Goal: Transaction & Acquisition: Purchase product/service

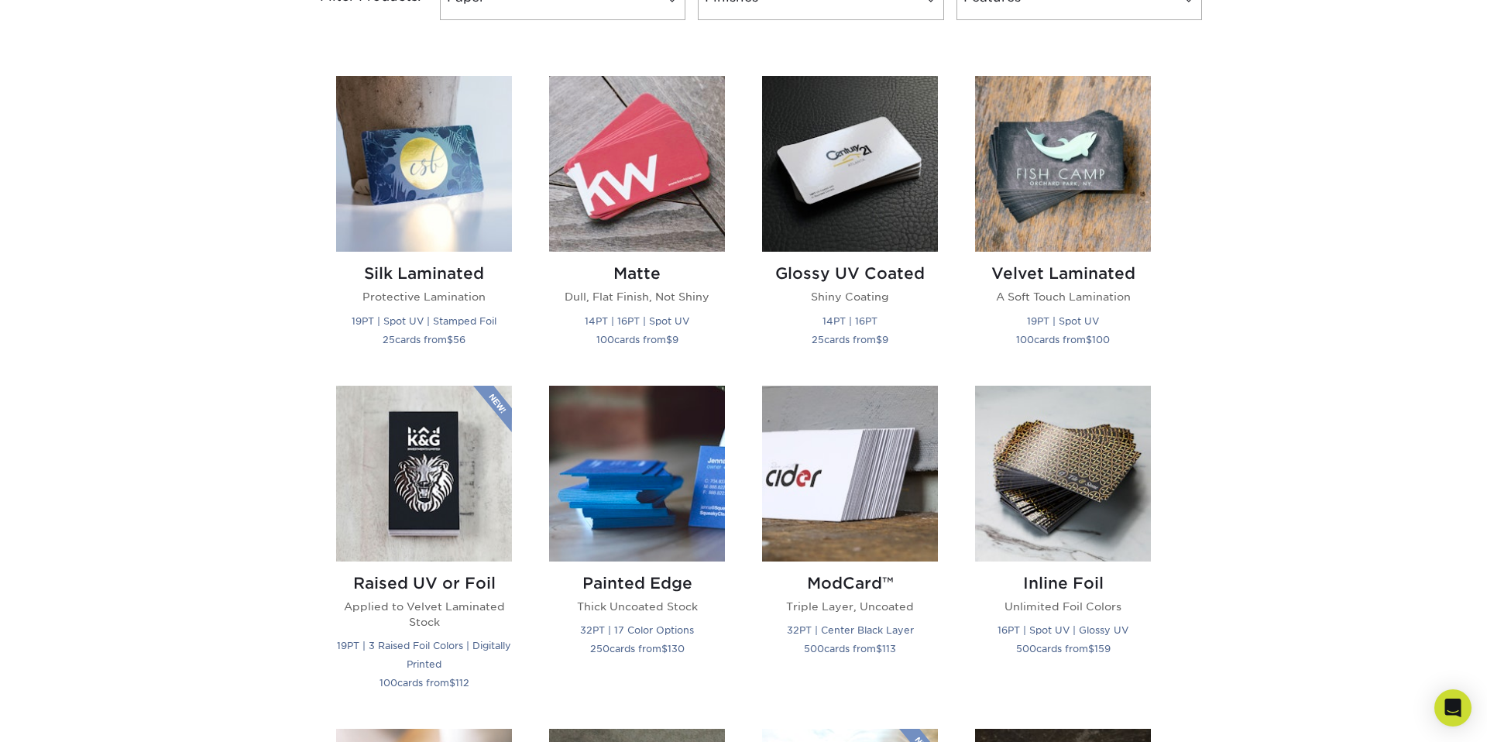
scroll to position [703, 0]
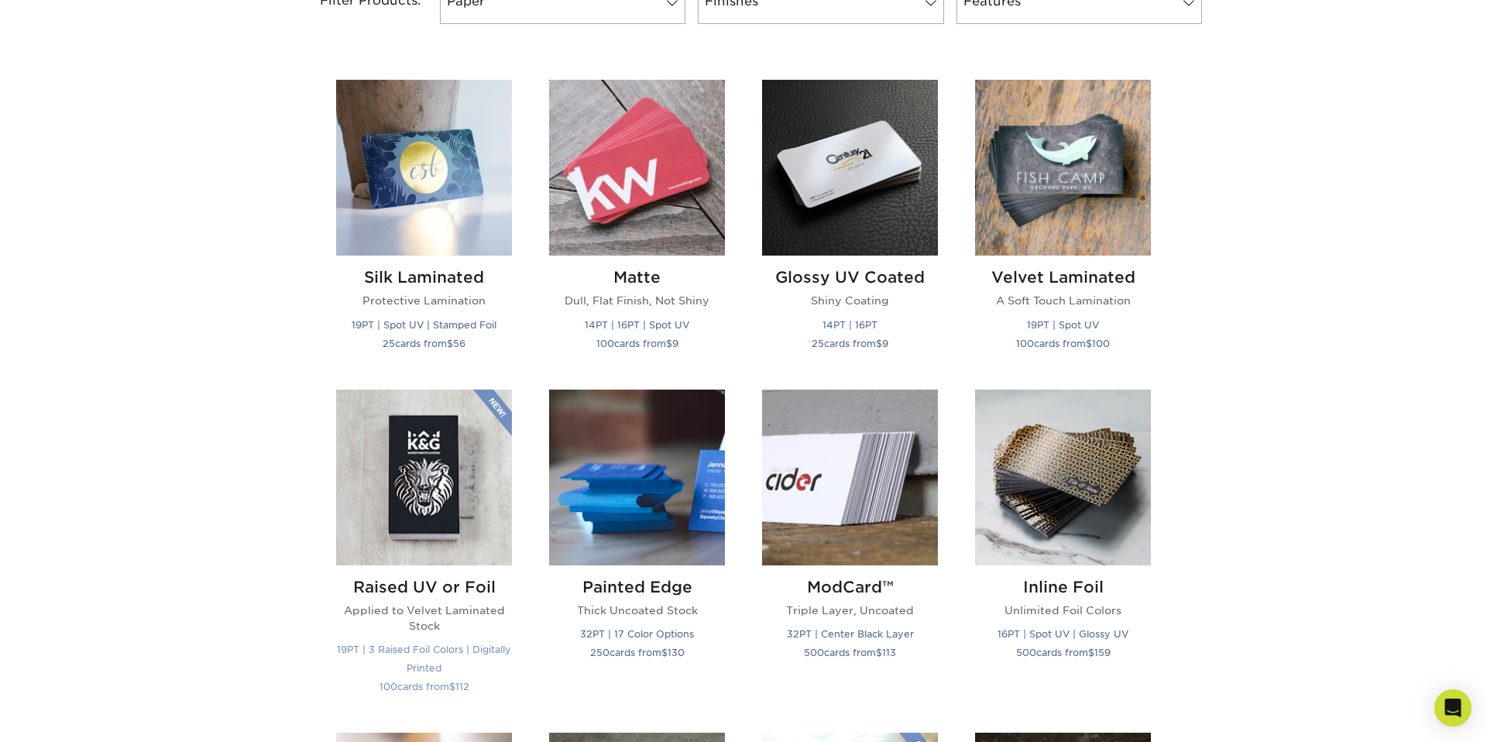
click at [410, 487] on img at bounding box center [424, 478] width 176 height 176
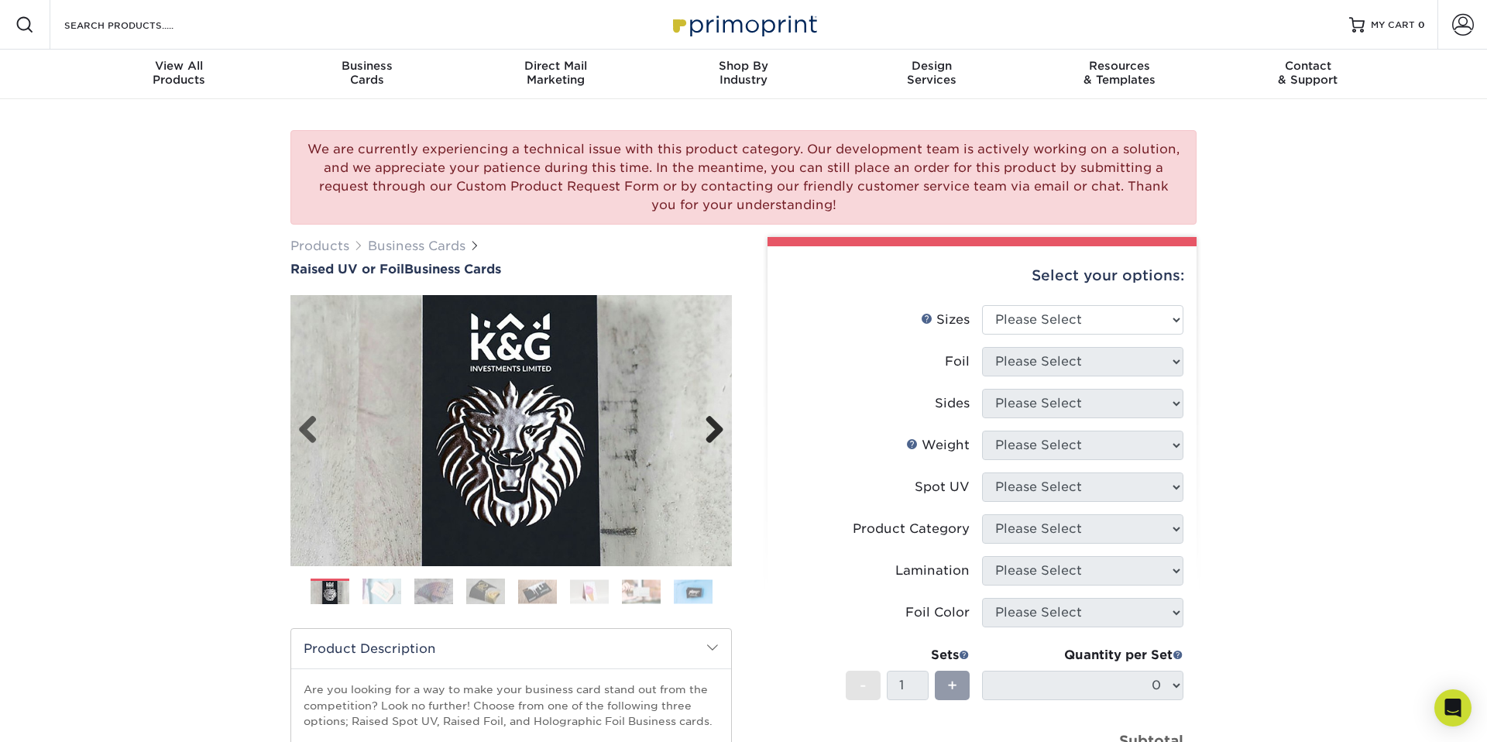
click at [719, 429] on link "Next" at bounding box center [708, 430] width 31 height 31
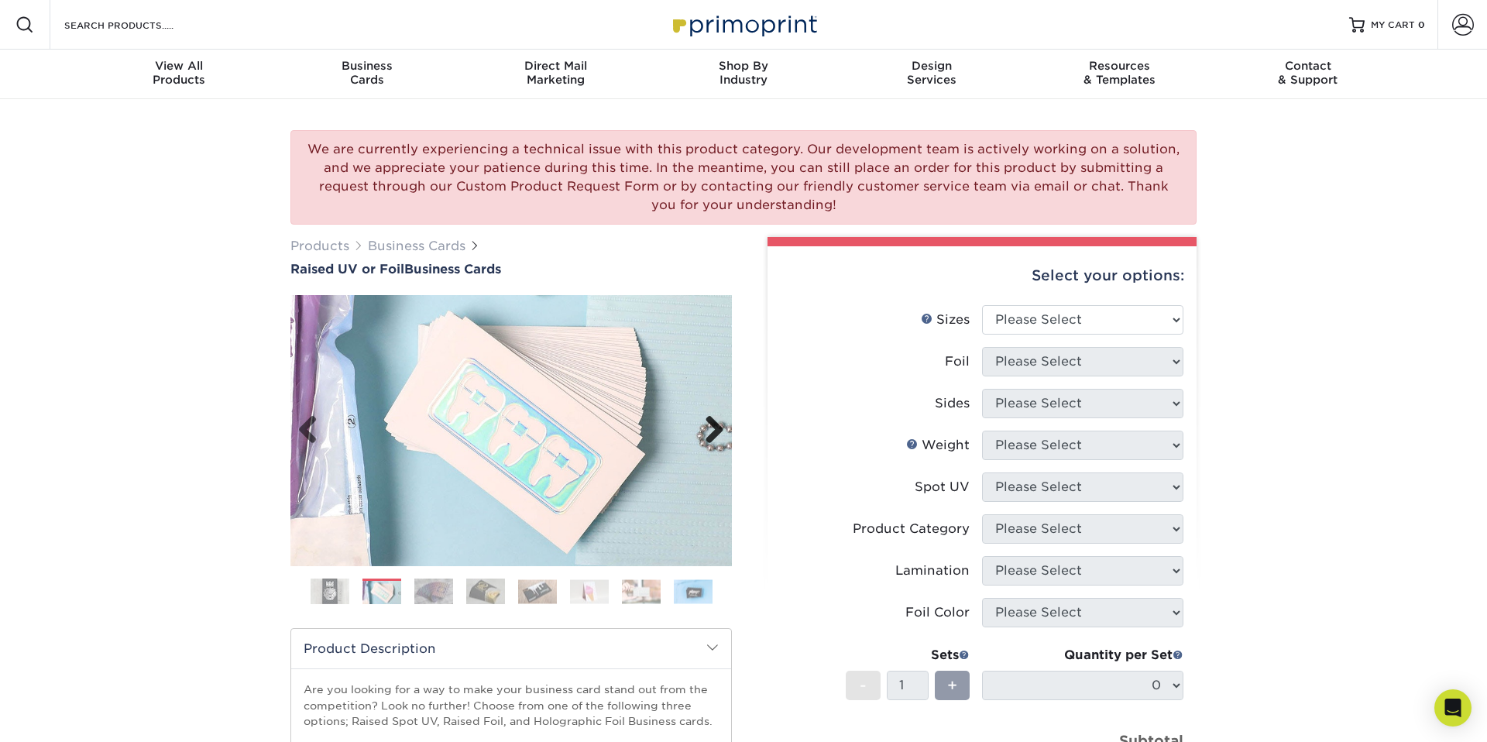
click at [717, 429] on link "Next" at bounding box center [708, 430] width 31 height 31
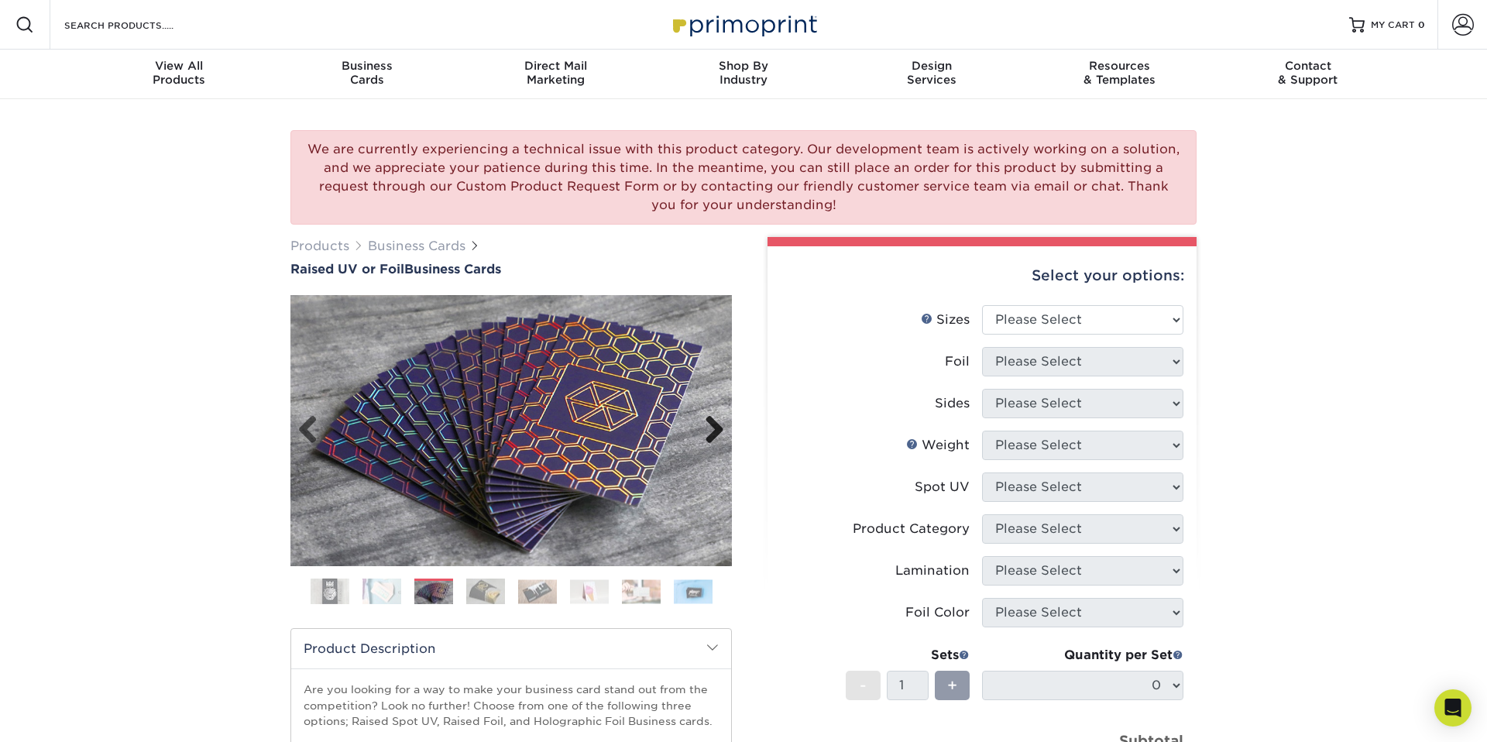
click at [715, 429] on link "Next" at bounding box center [708, 430] width 31 height 31
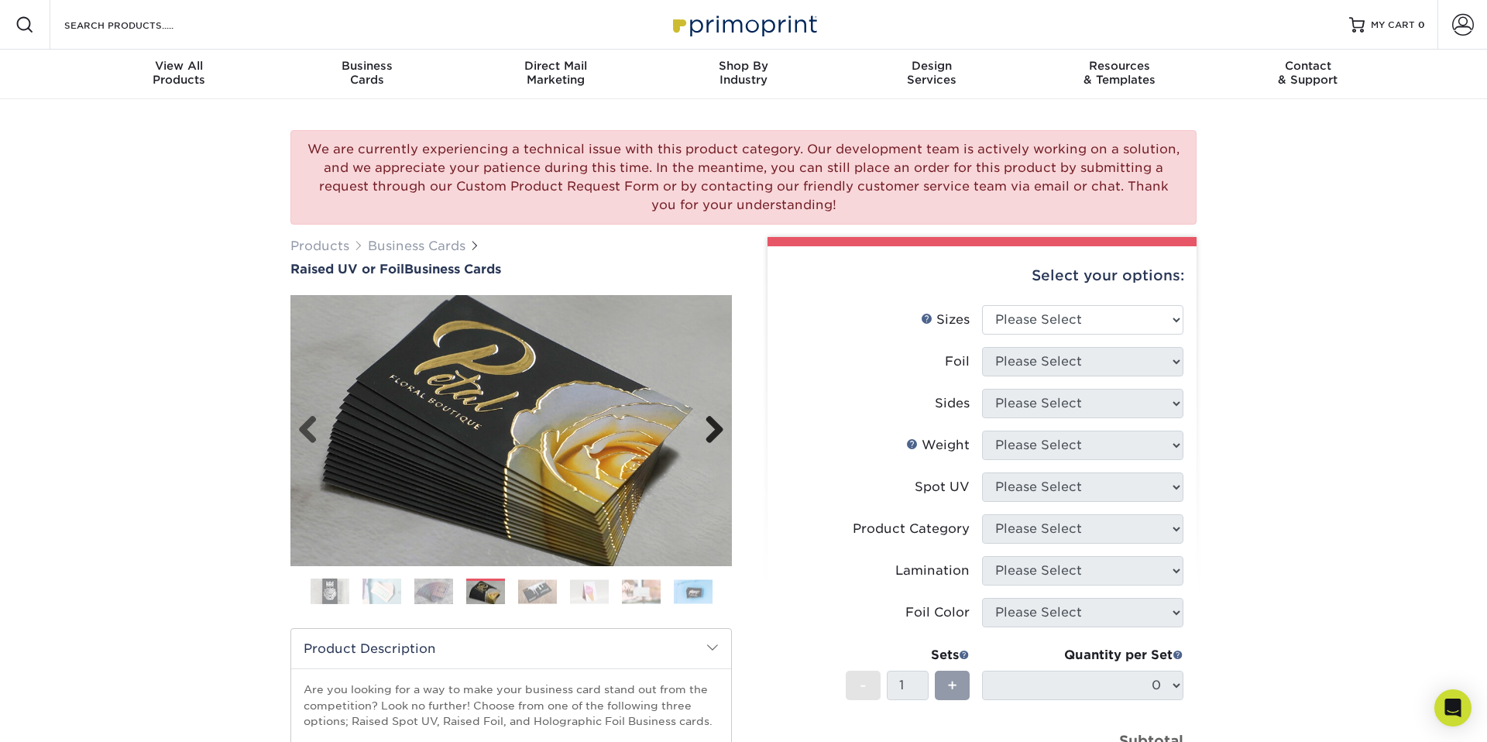
click at [715, 429] on link "Next" at bounding box center [708, 430] width 31 height 31
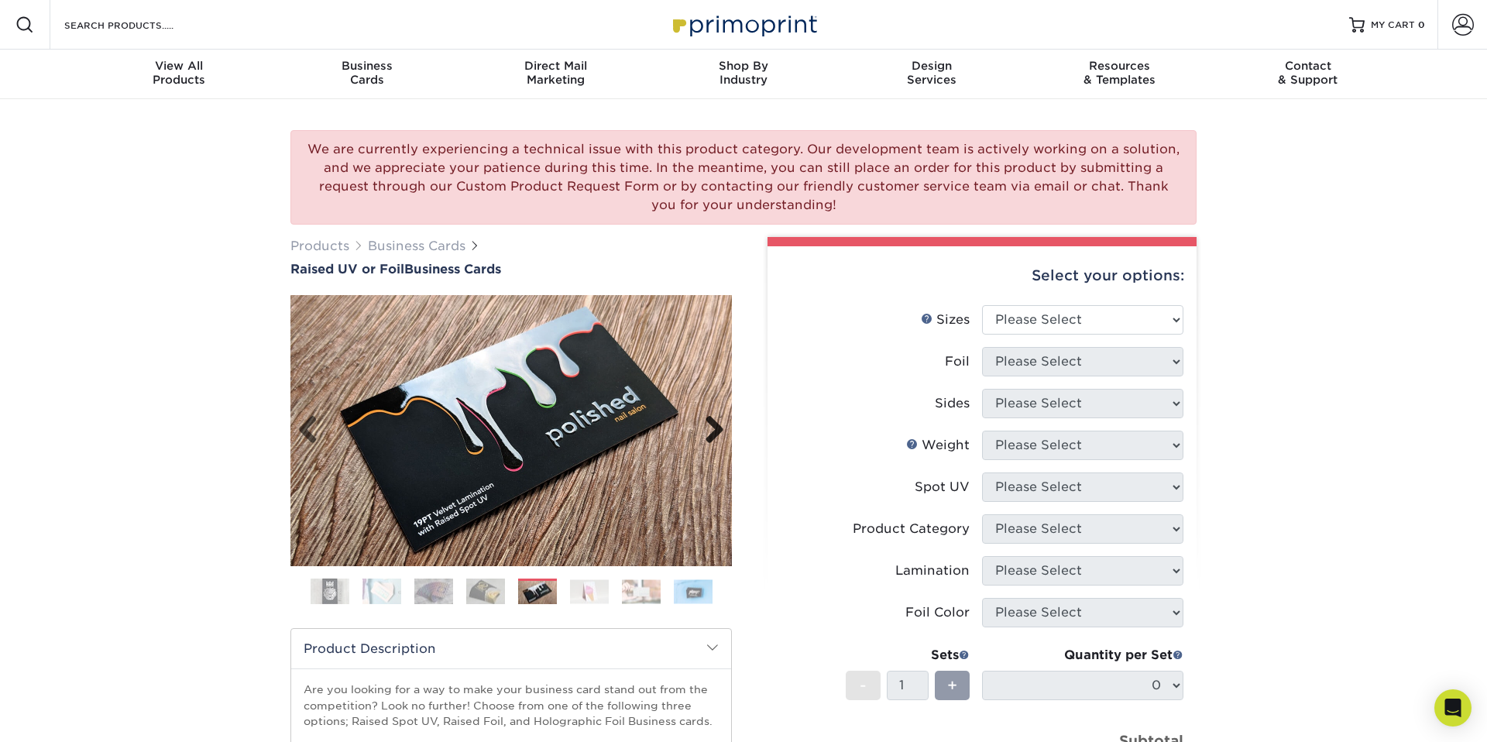
click at [715, 429] on link "Next" at bounding box center [708, 430] width 31 height 31
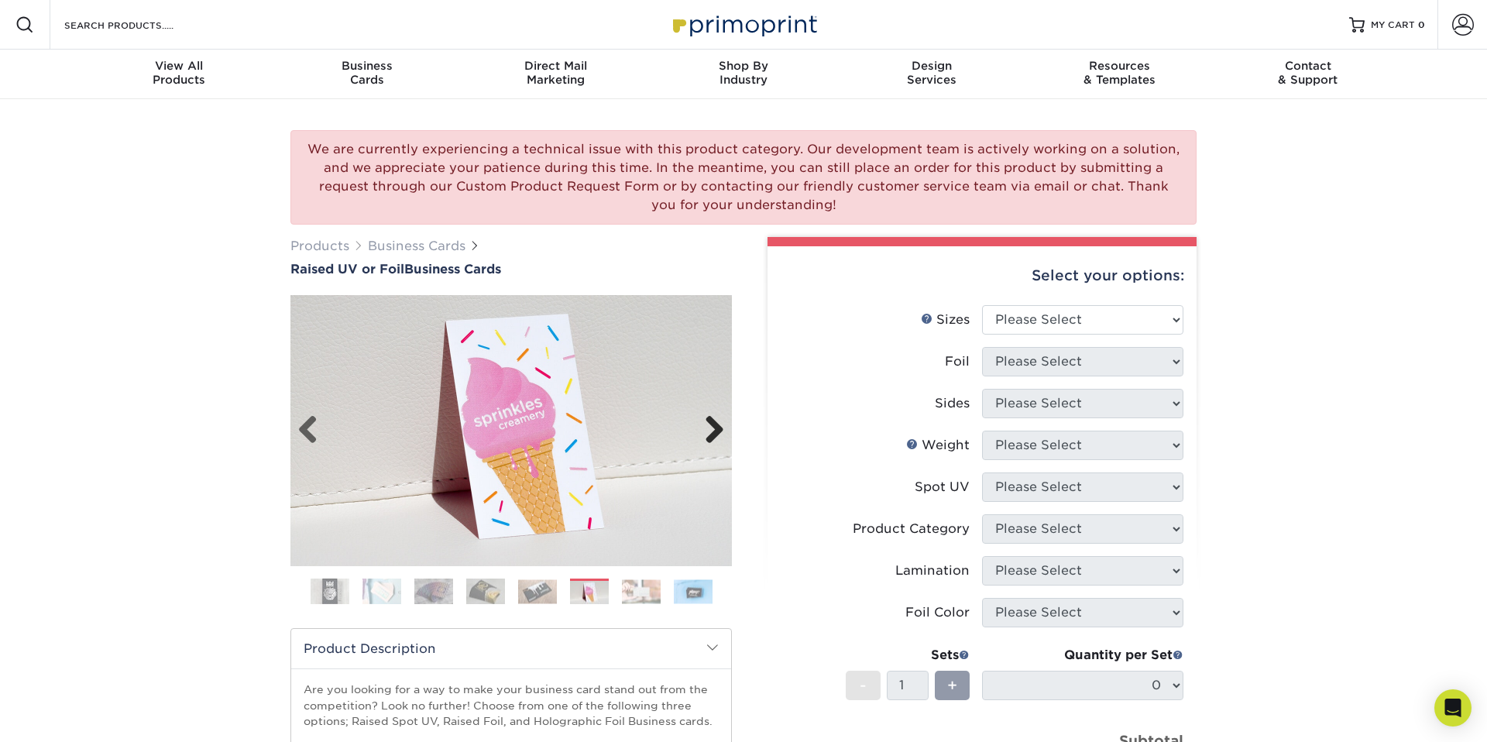
click at [715, 429] on link "Next" at bounding box center [708, 430] width 31 height 31
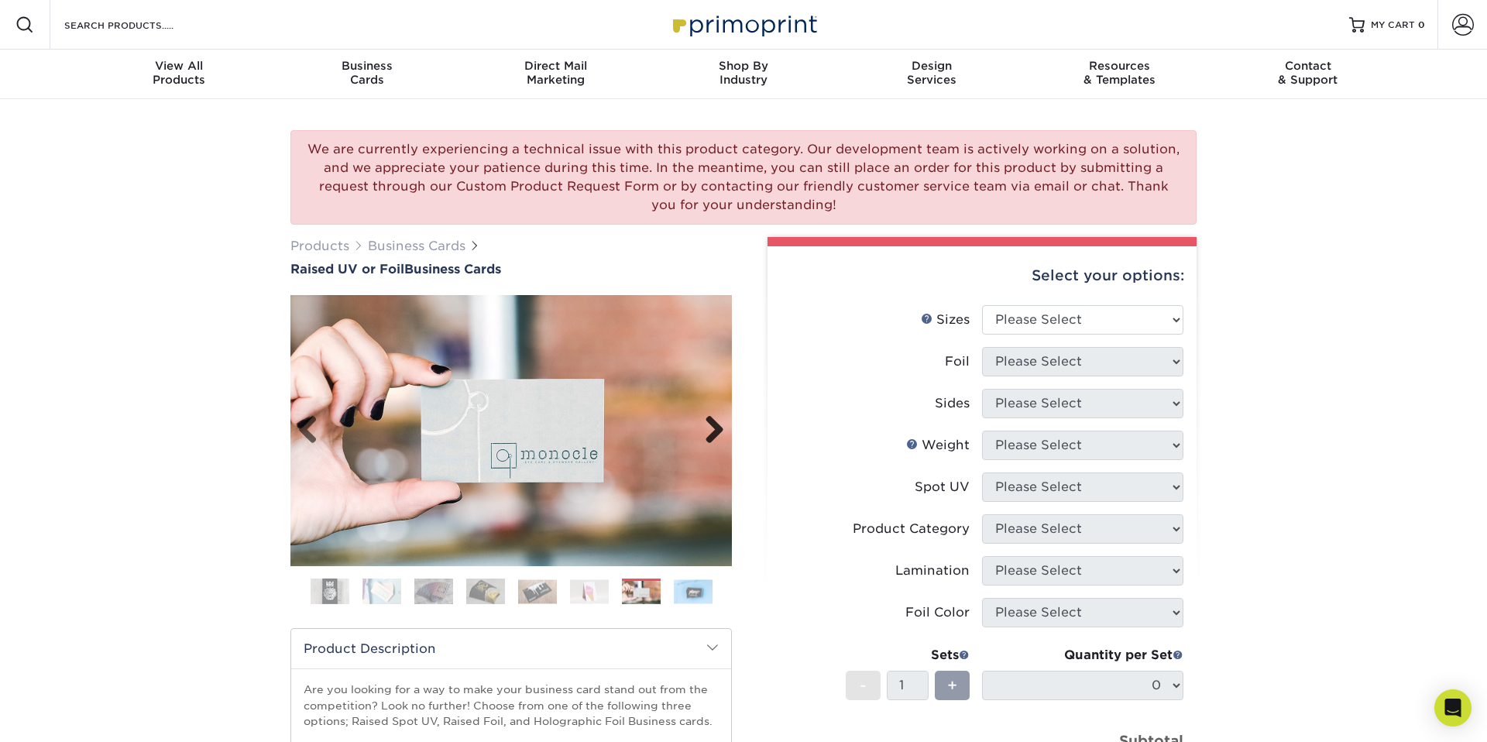
click at [715, 429] on link "Next" at bounding box center [708, 430] width 31 height 31
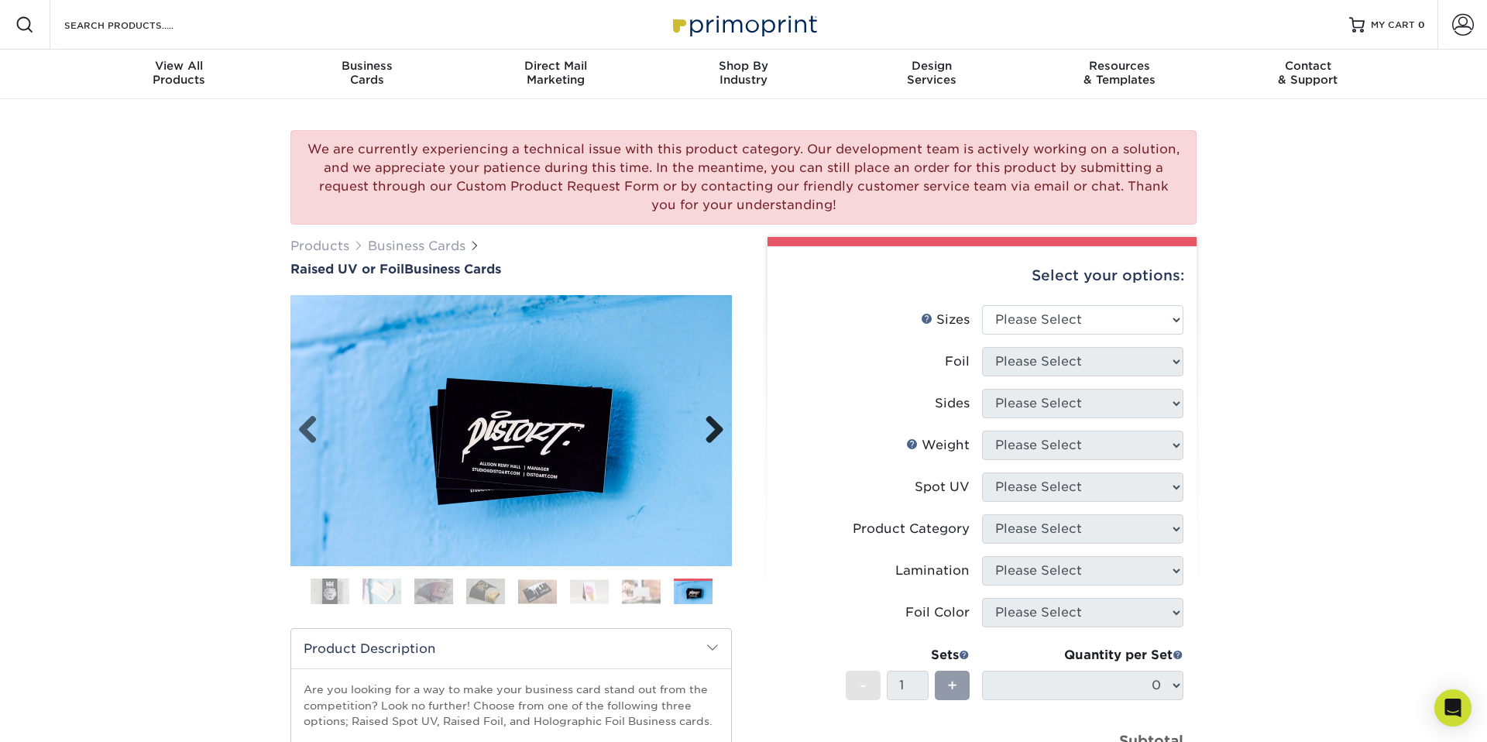
click at [715, 429] on link "Next" at bounding box center [708, 430] width 31 height 31
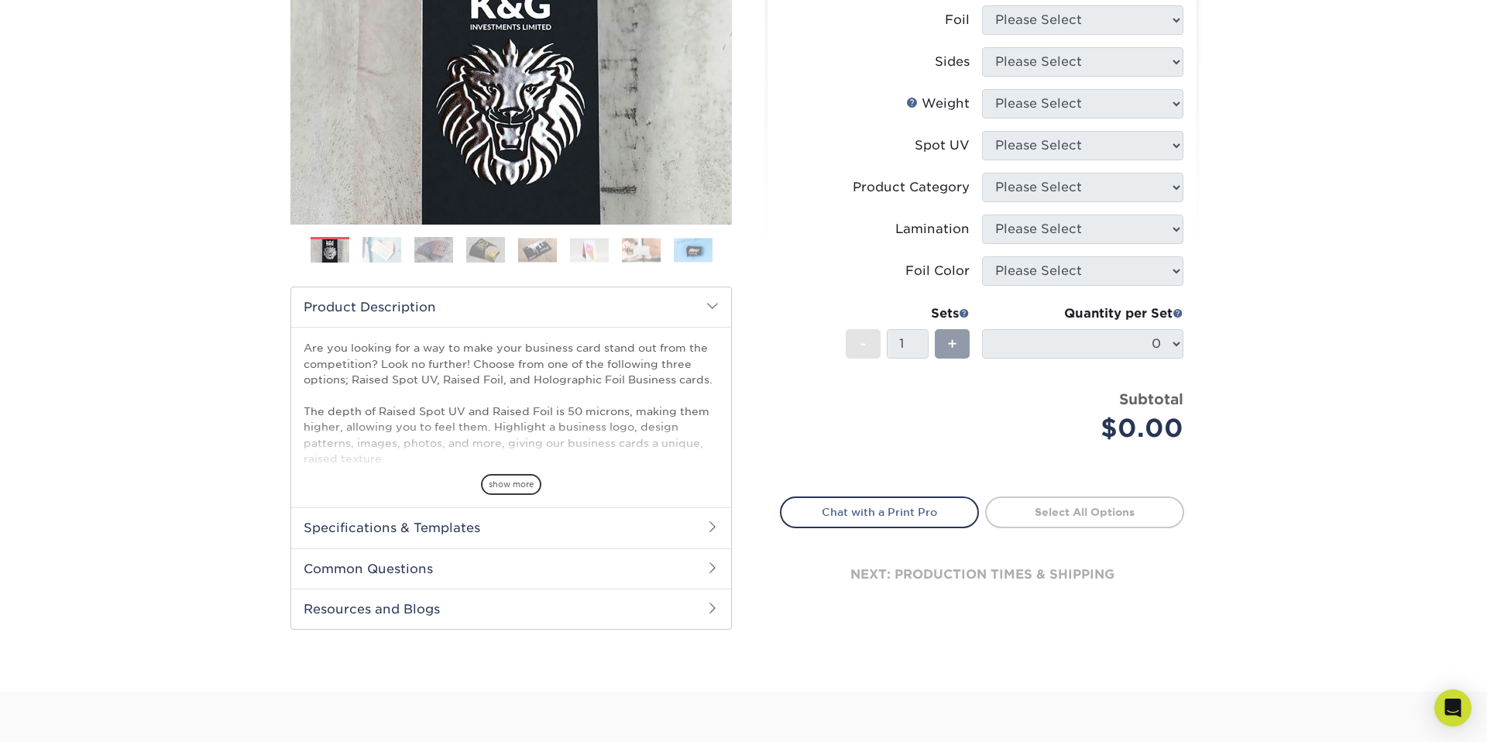
scroll to position [345, 0]
